Goal: Contribute content

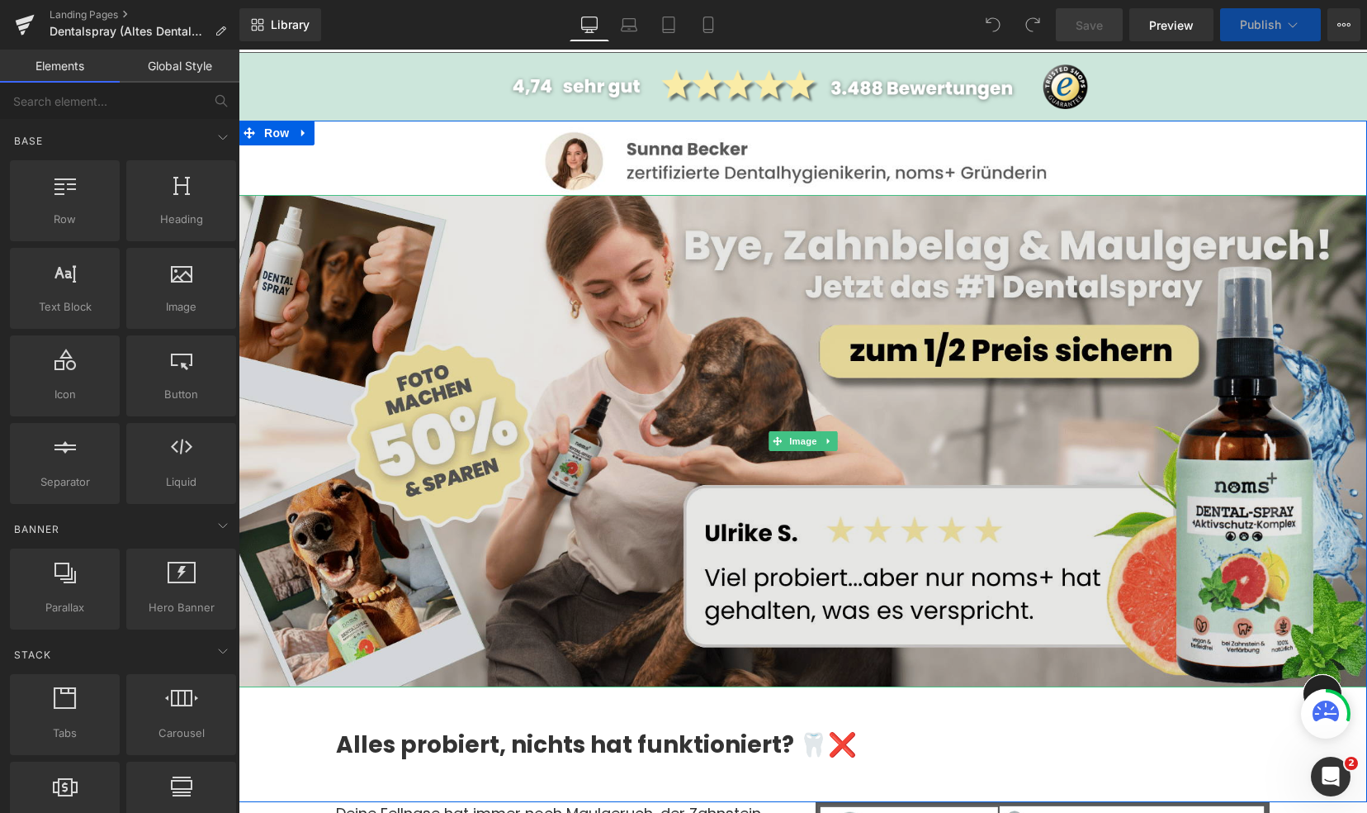
scroll to position [193, 0]
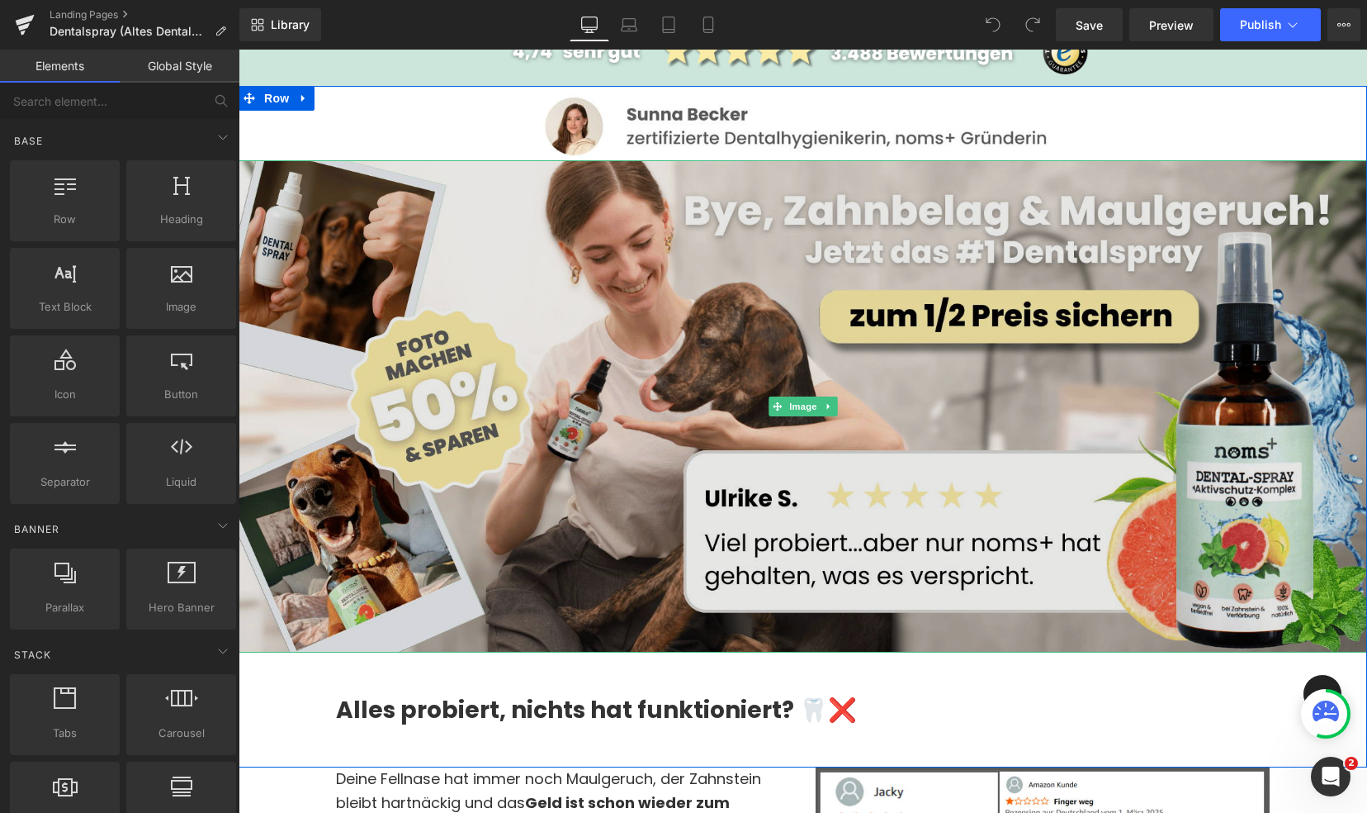
click at [869, 330] on img at bounding box center [803, 405] width 1129 height 491
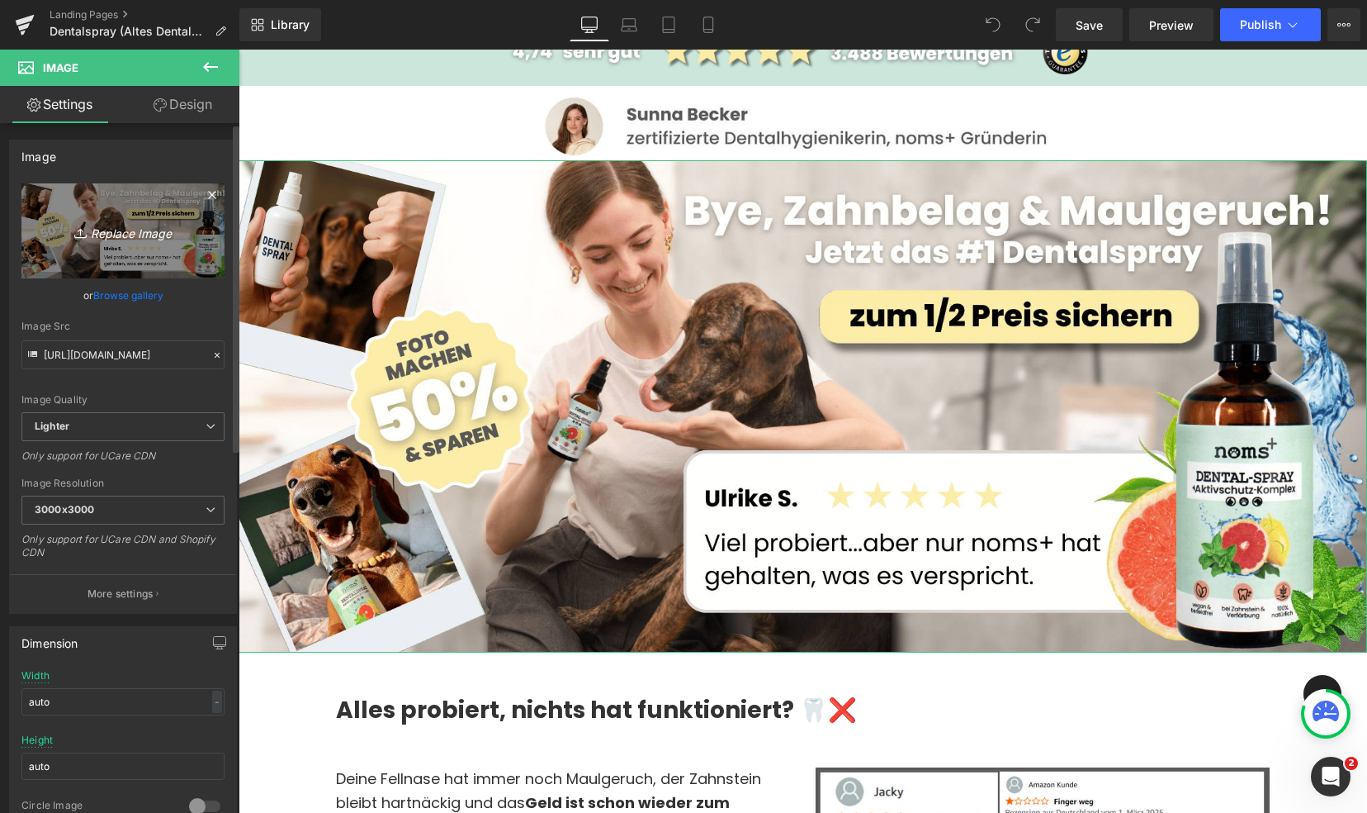
click at [111, 217] on link "Replace Image" at bounding box center [122, 230] width 203 height 95
type input "C:\fakepath\Ad Landing Banner Neu.png"
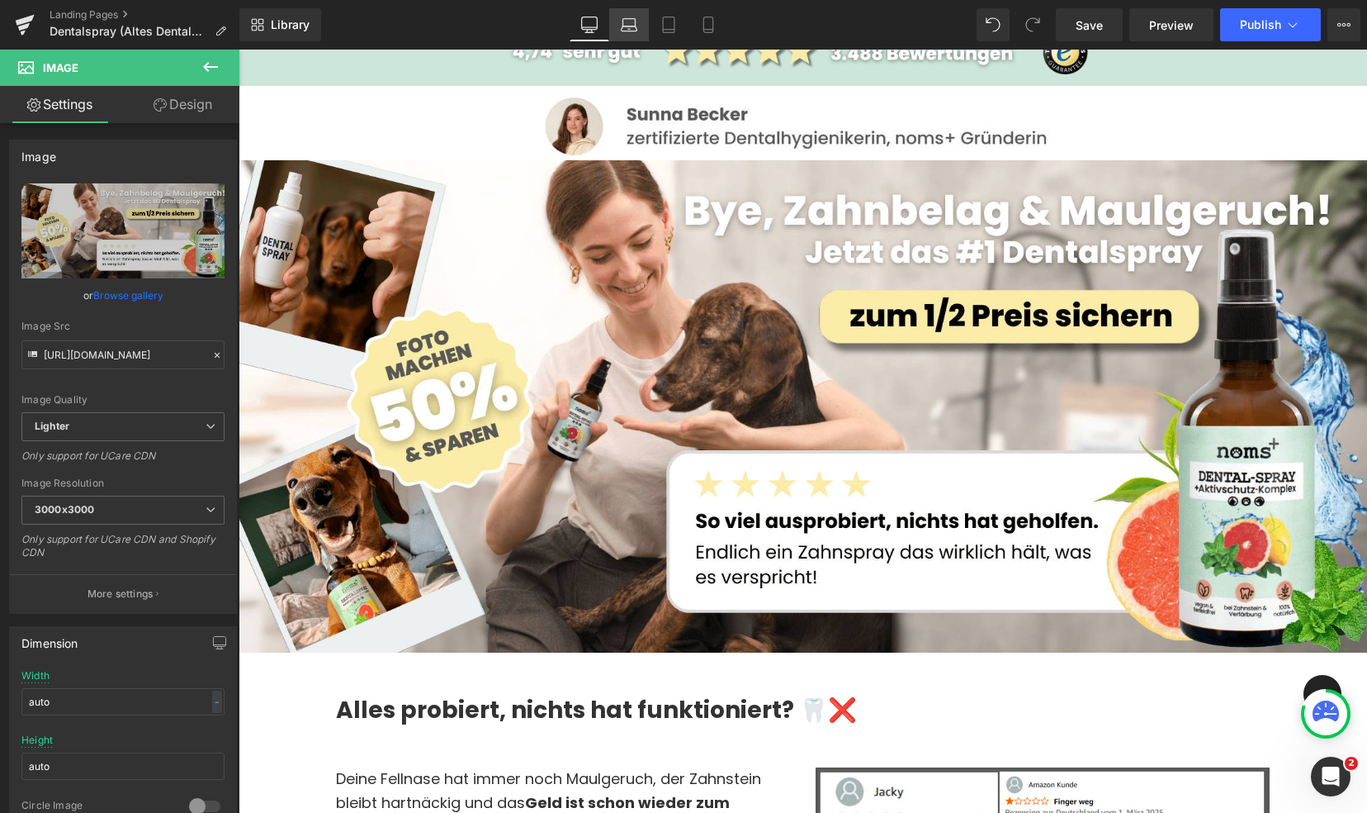
click at [633, 24] on icon at bounding box center [629, 25] width 17 height 17
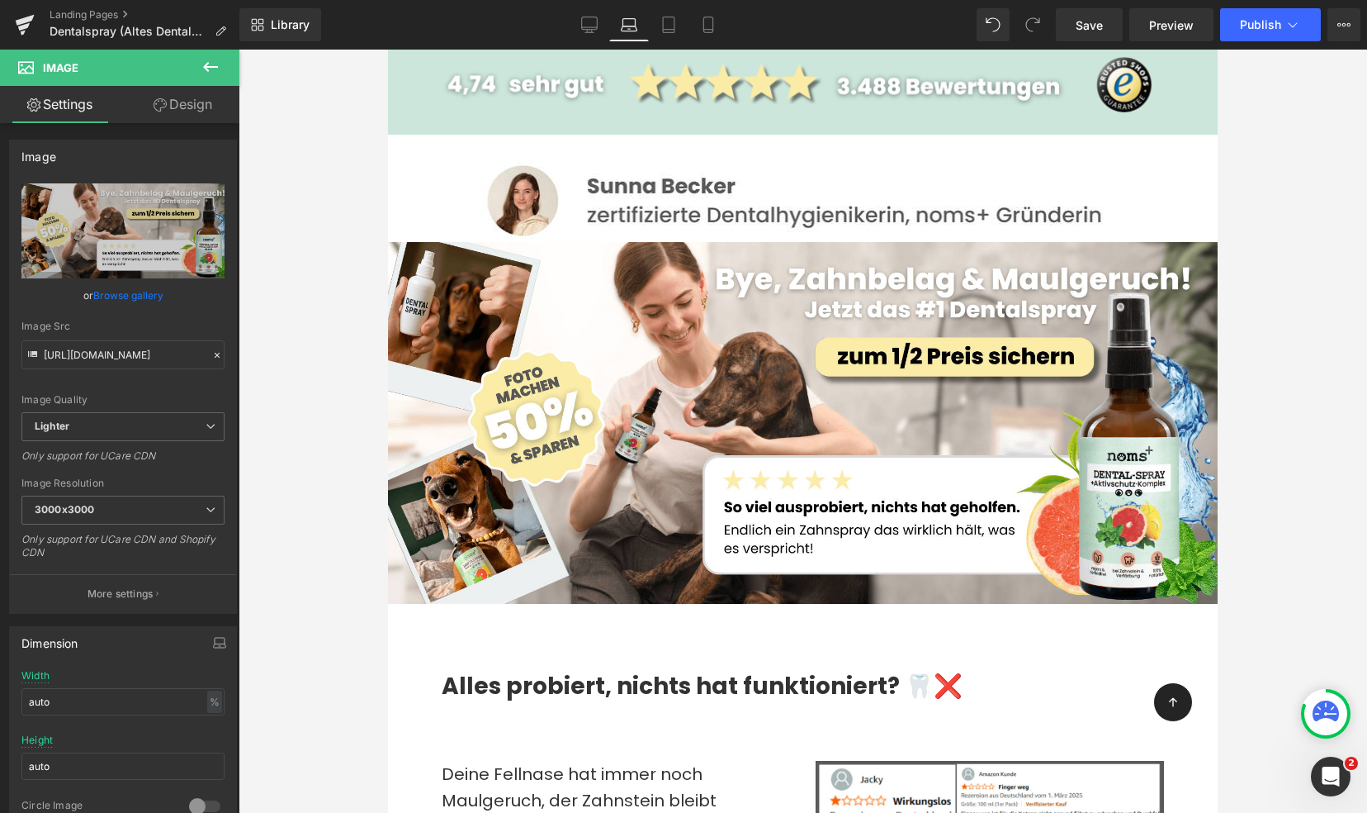
scroll to position [78, 0]
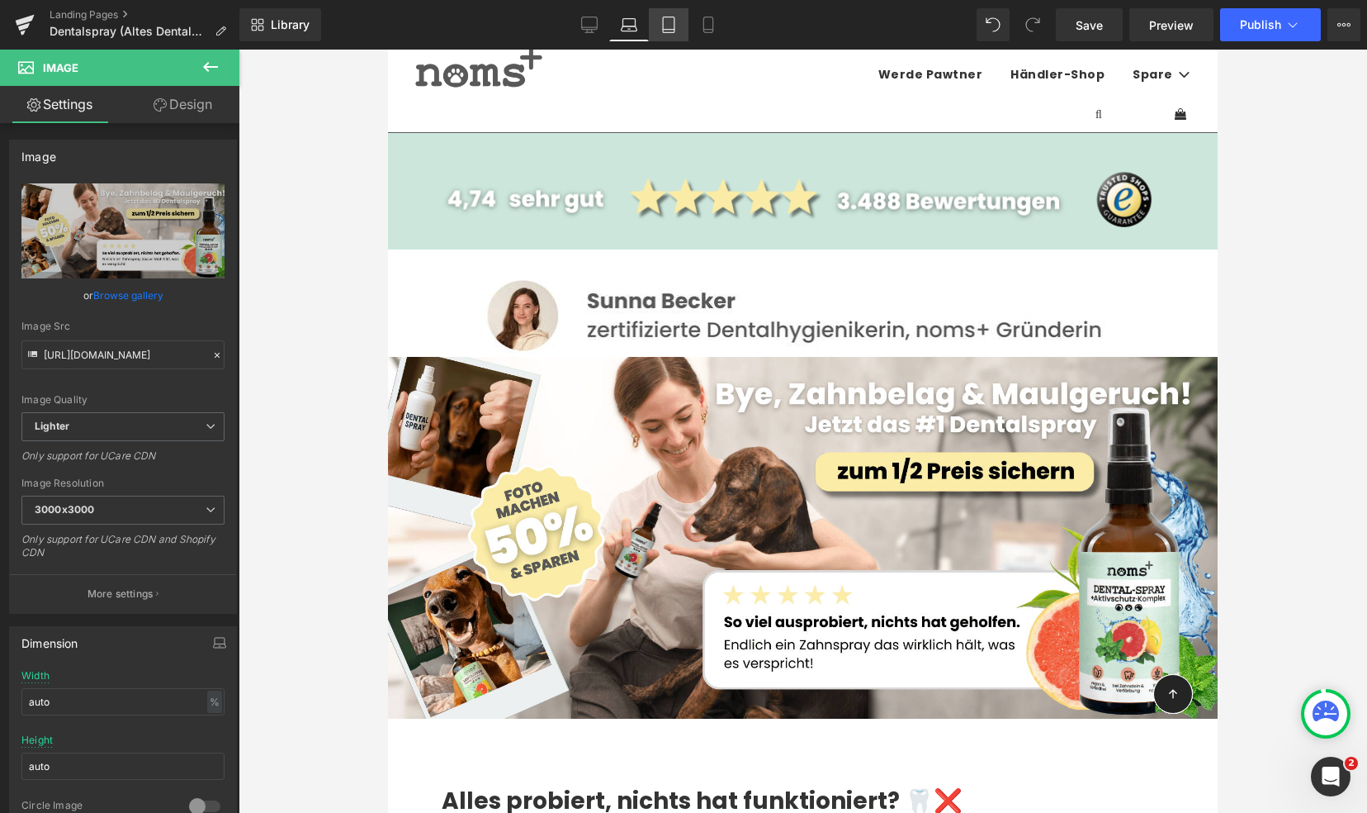
click at [664, 17] on icon at bounding box center [669, 25] width 12 height 16
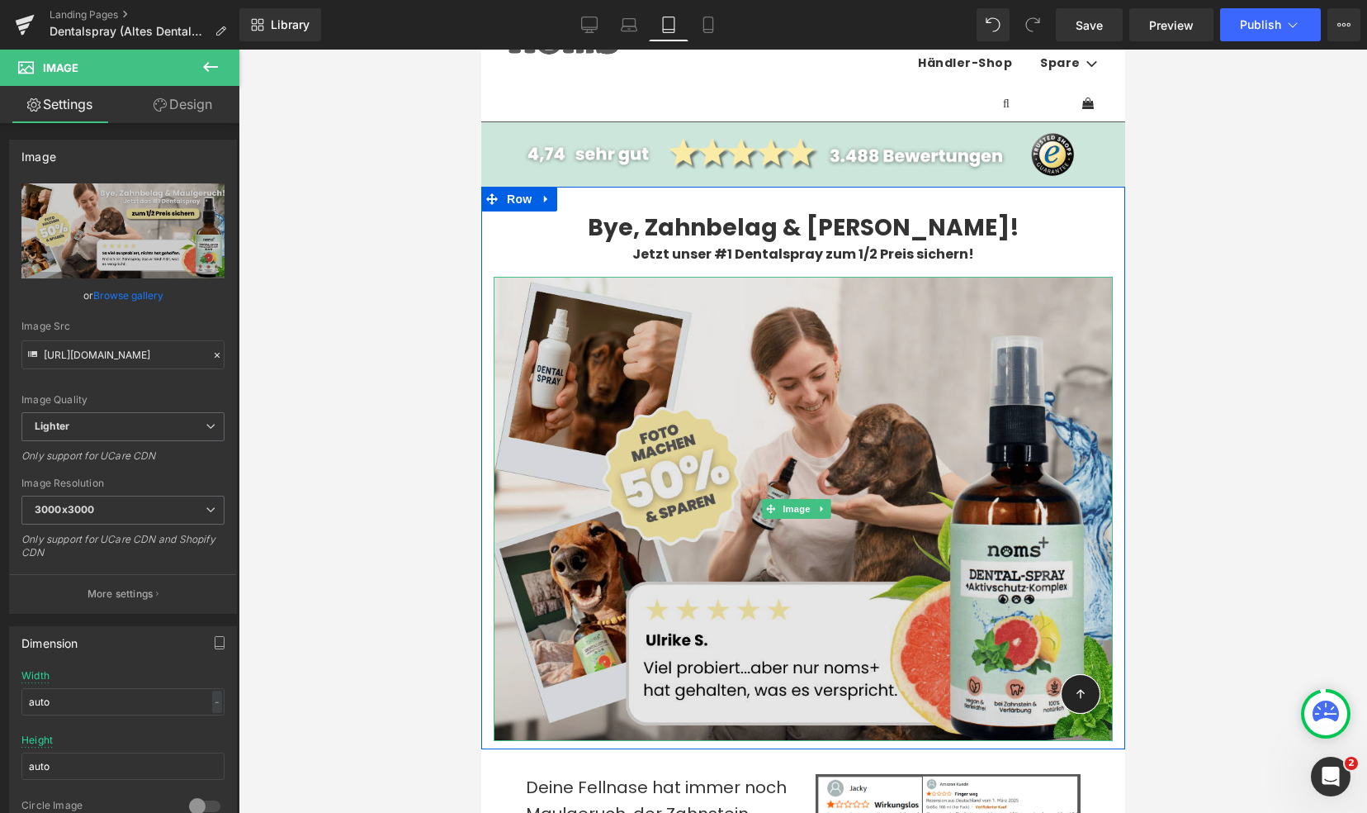
scroll to position [223, 0]
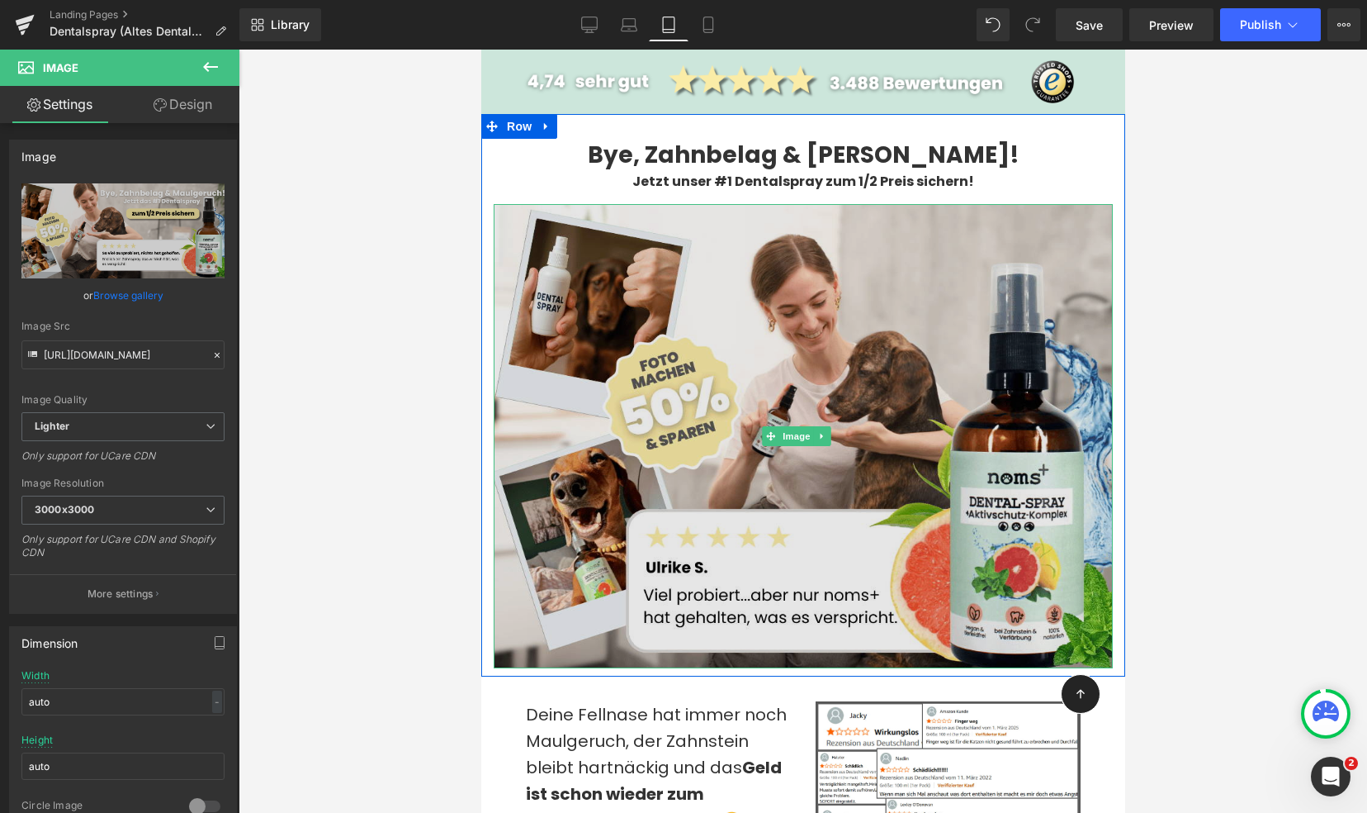
click at [671, 360] on img at bounding box center [802, 436] width 619 height 465
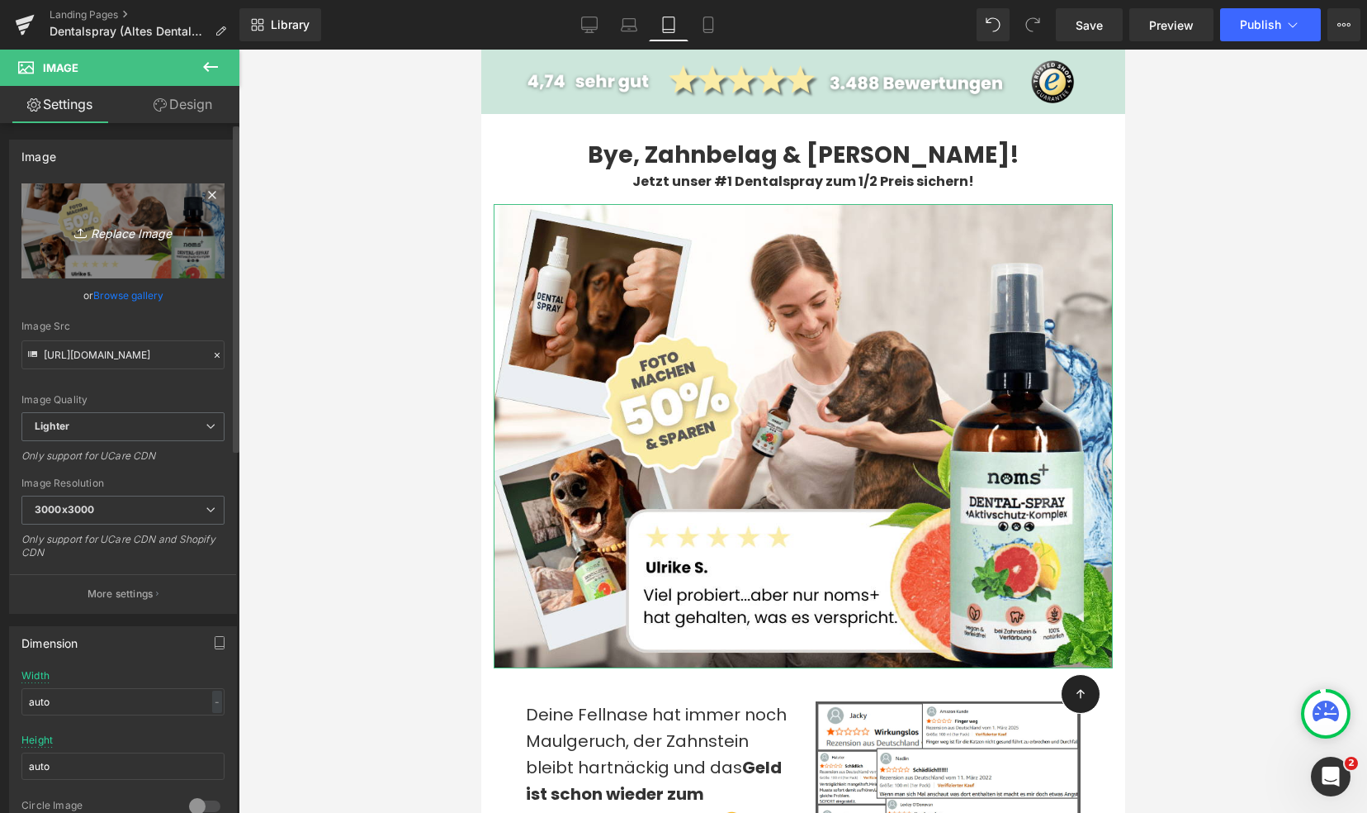
click at [145, 225] on icon "Replace Image" at bounding box center [123, 230] width 132 height 21
type input "C:\fakepath\Ad Landing Banner (1).png"
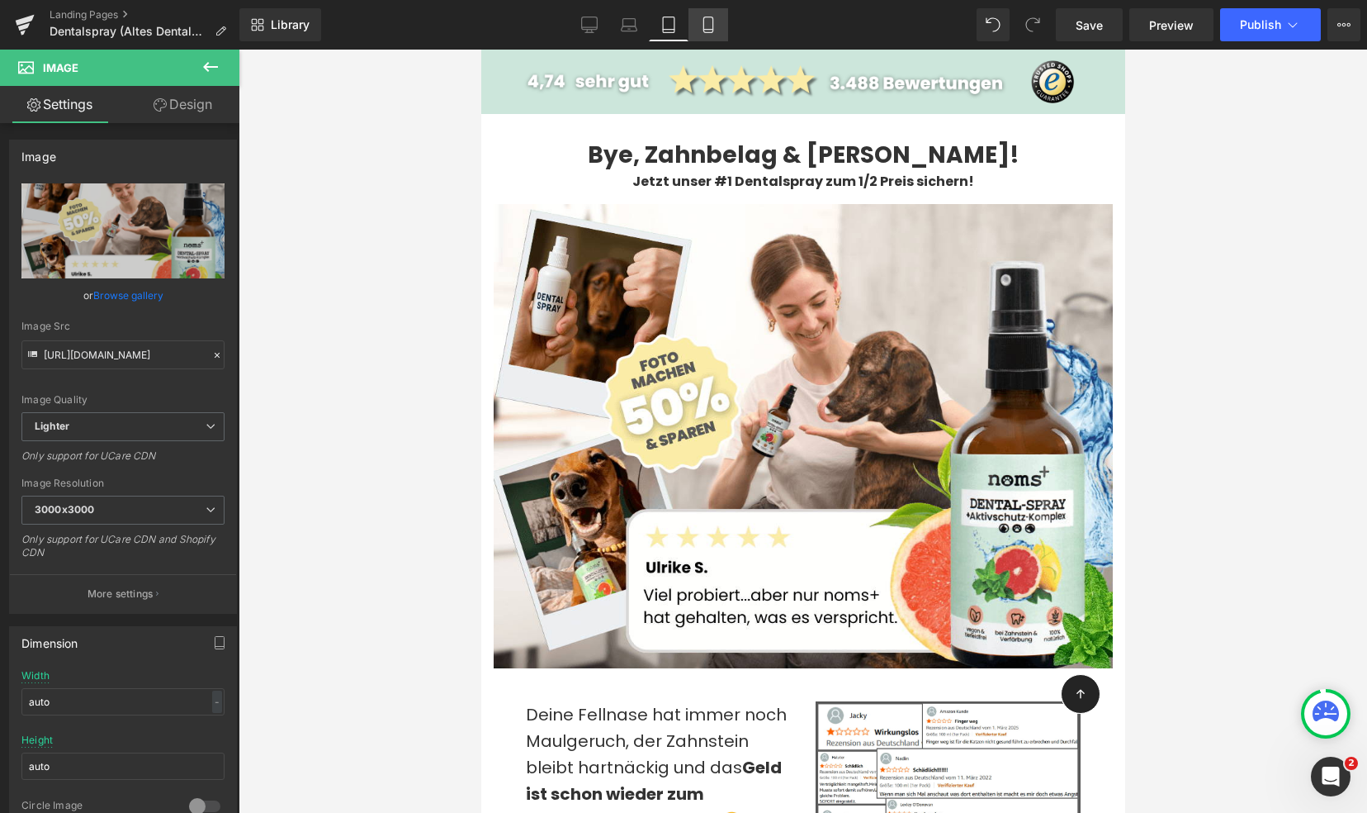
click at [700, 29] on icon at bounding box center [708, 25] width 17 height 17
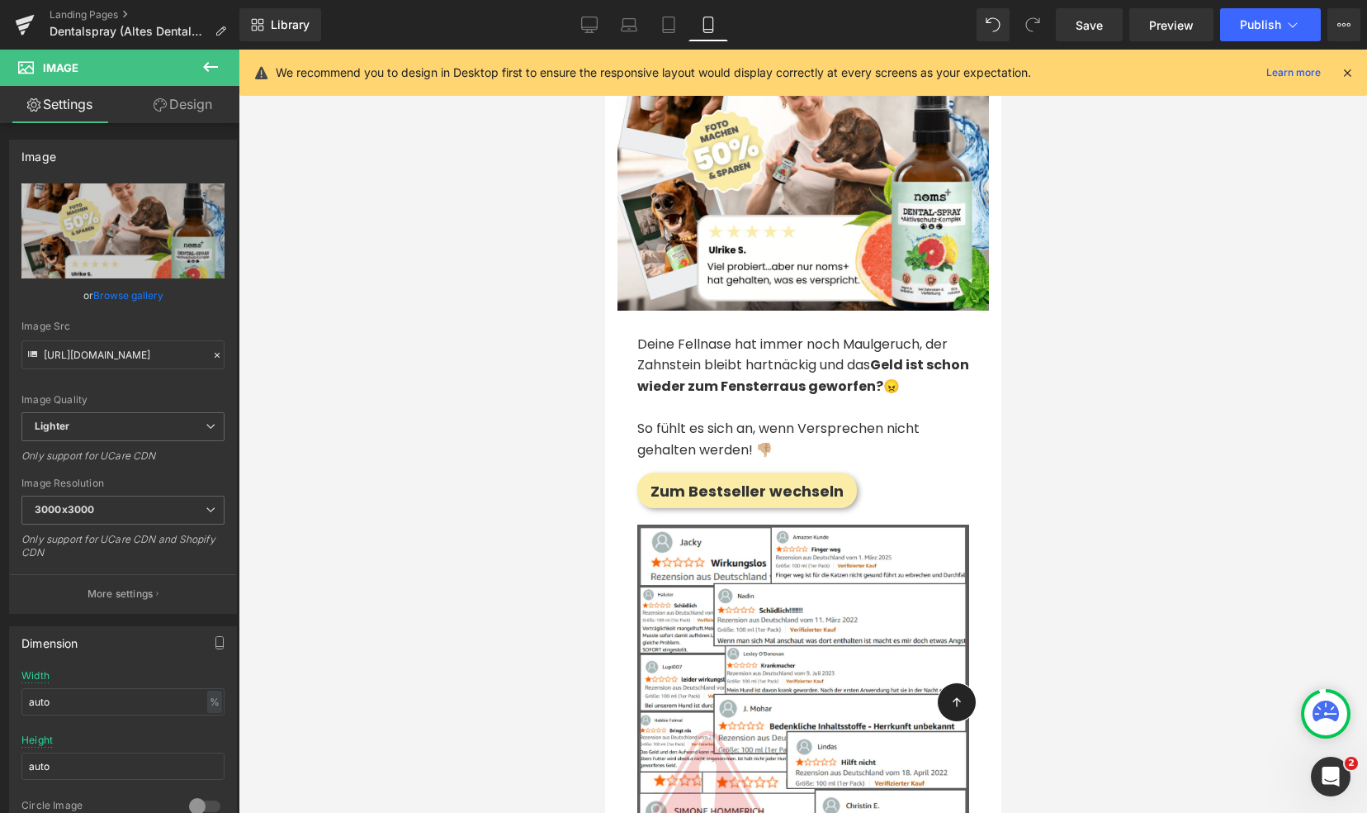
scroll to position [51, 0]
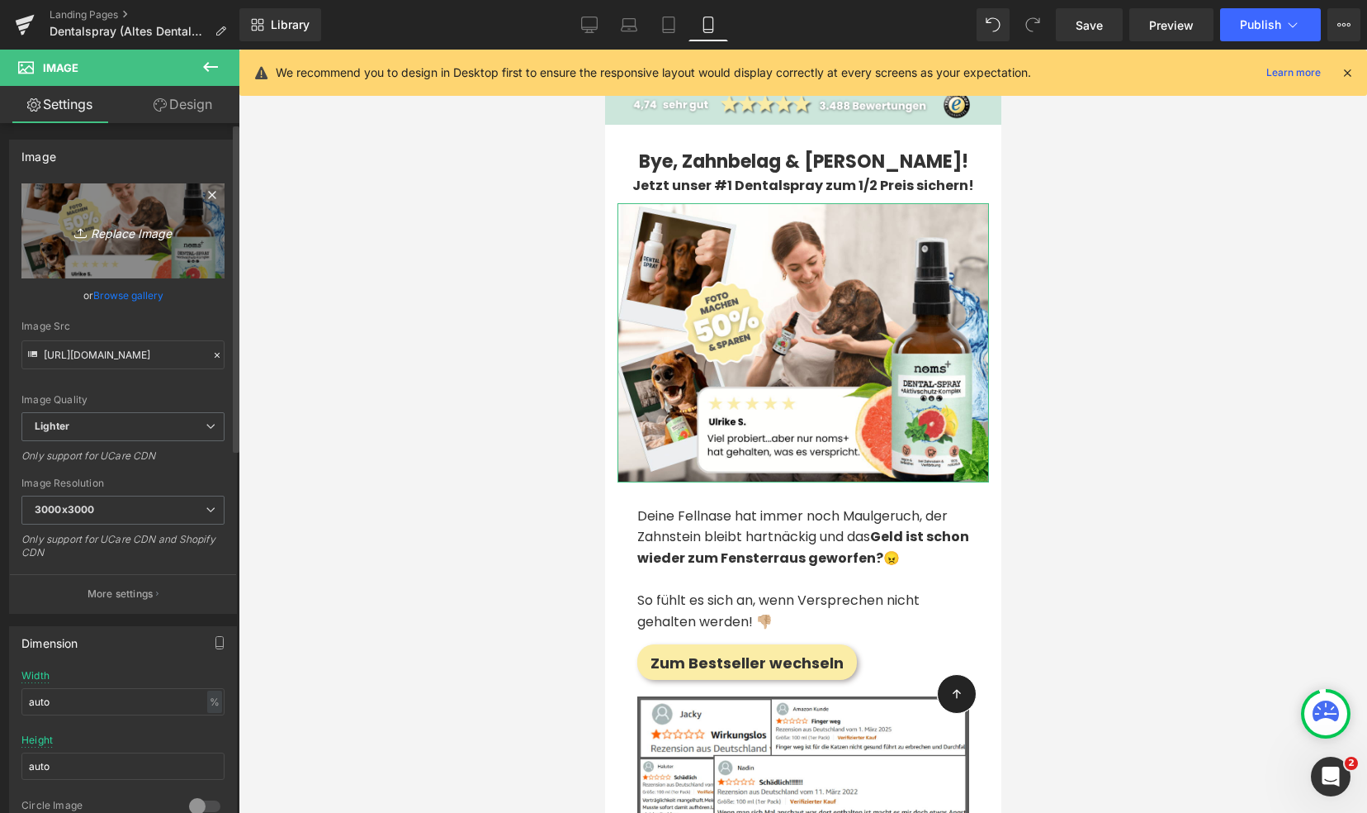
click at [131, 229] on icon "Replace Image" at bounding box center [123, 230] width 132 height 21
type input "C:\fakepath\Ad Landing Banner (1).png"
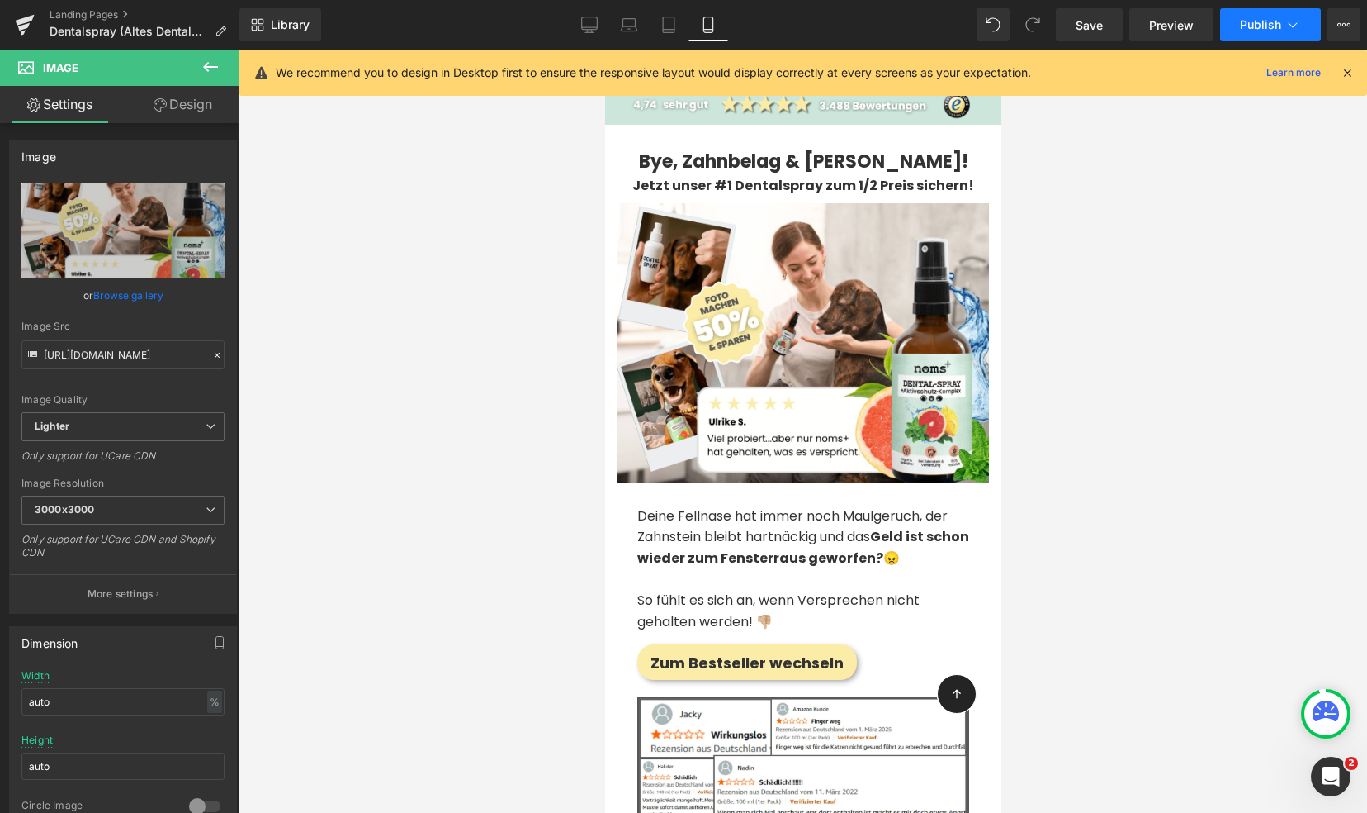
click at [1272, 25] on span "Publish" at bounding box center [1260, 24] width 41 height 13
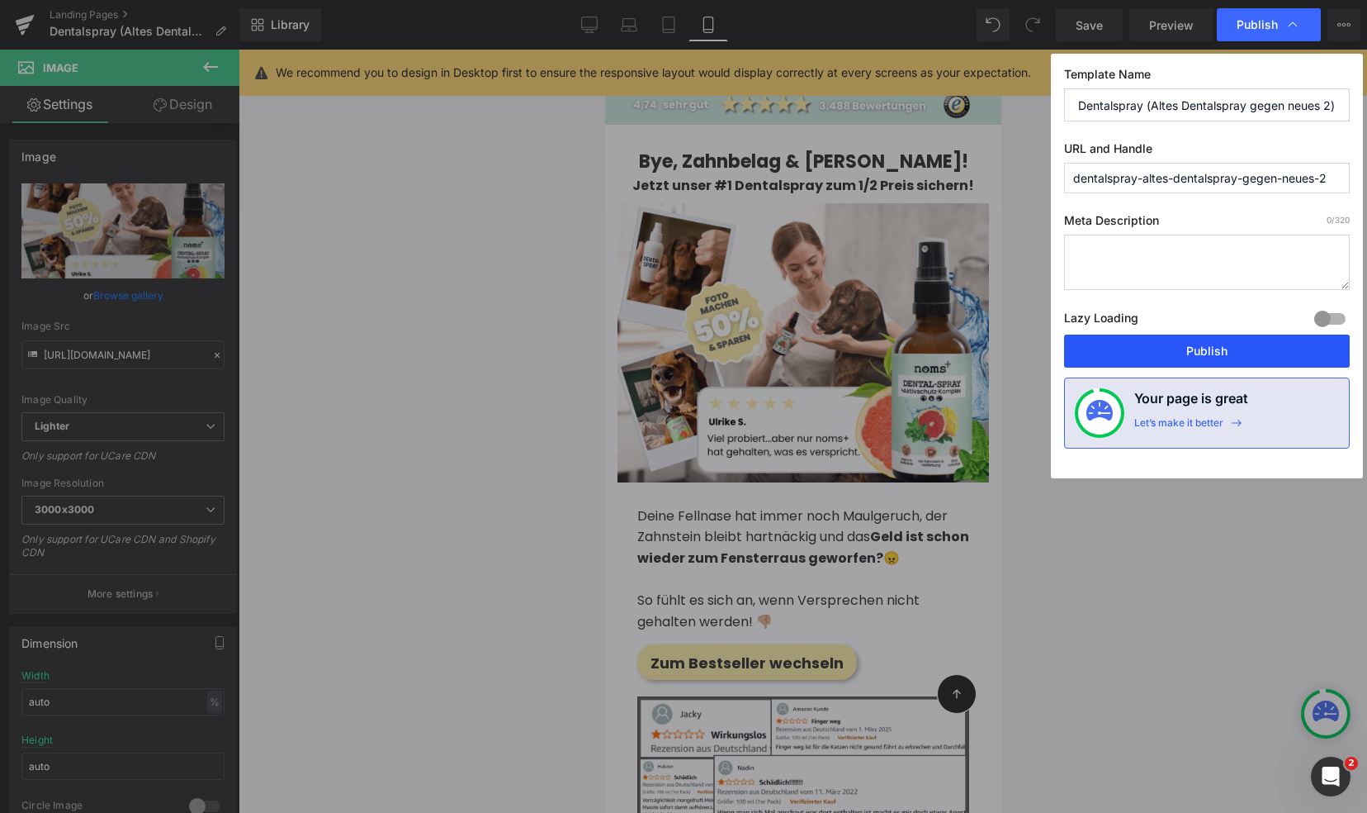
click at [1186, 355] on button "Publish" at bounding box center [1207, 350] width 286 height 33
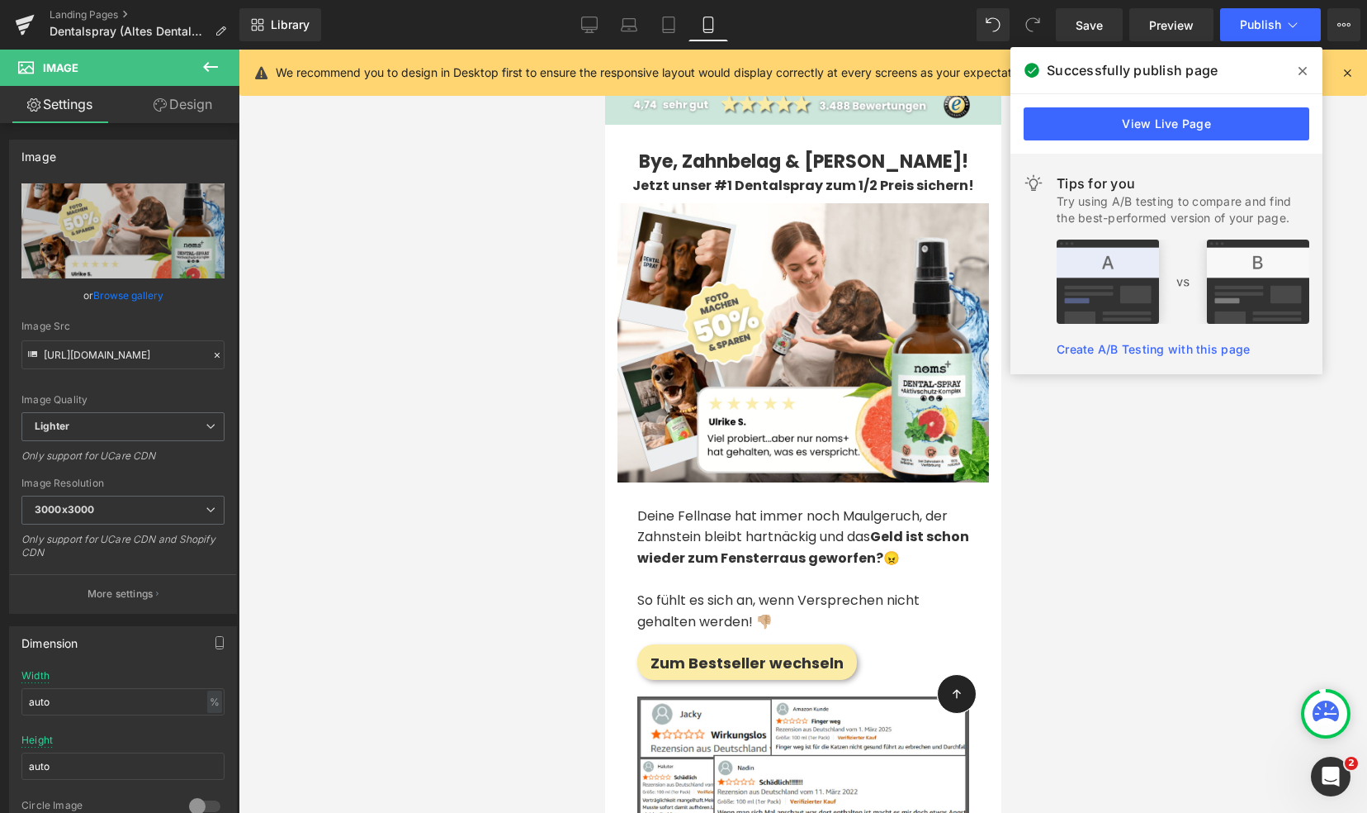
click at [355, 462] on div at bounding box center [803, 431] width 1129 height 763
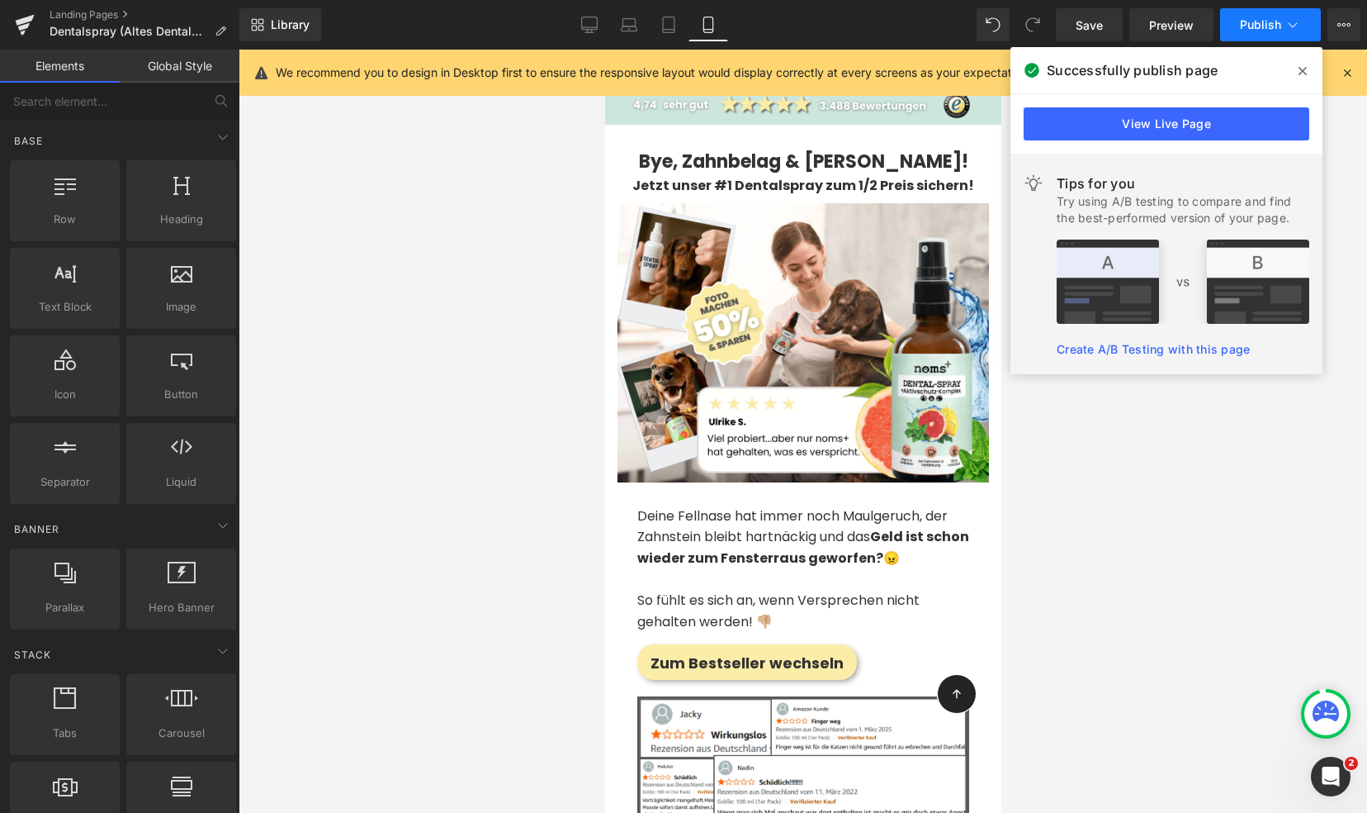
click at [1250, 26] on span "Publish" at bounding box center [1260, 24] width 41 height 13
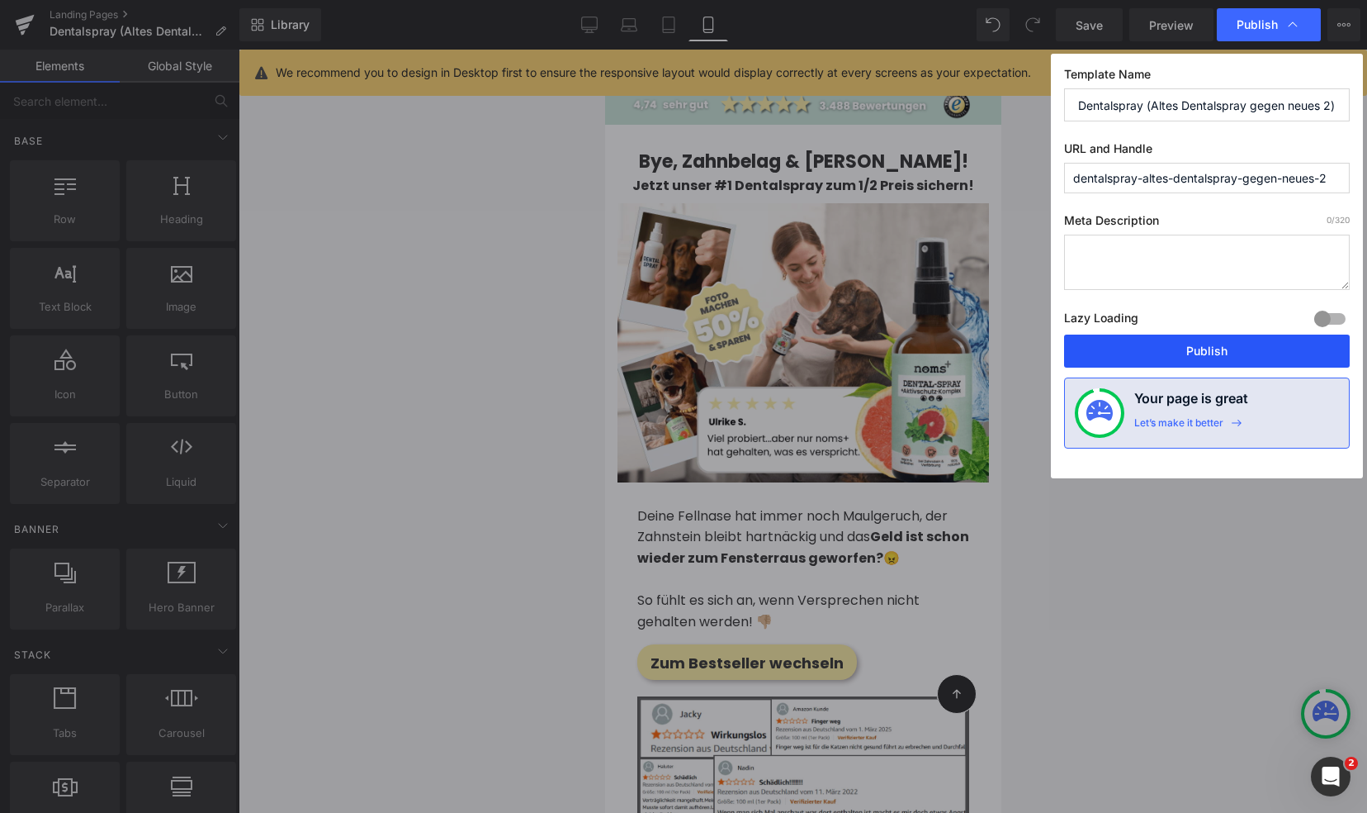
click at [1191, 349] on button "Publish" at bounding box center [1207, 350] width 286 height 33
